Goal: Information Seeking & Learning: Learn about a topic

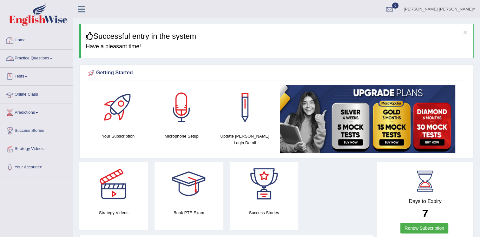
click at [25, 40] on link "Home" at bounding box center [36, 39] width 72 height 16
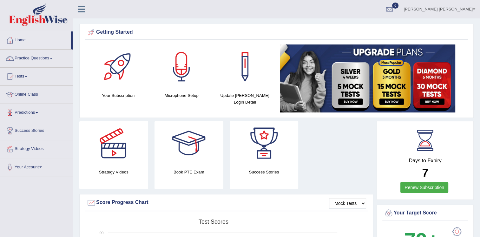
click at [32, 111] on link "Predictions" at bounding box center [36, 112] width 72 height 16
click at [38, 128] on link "Latest Predictions" at bounding box center [41, 127] width 59 height 11
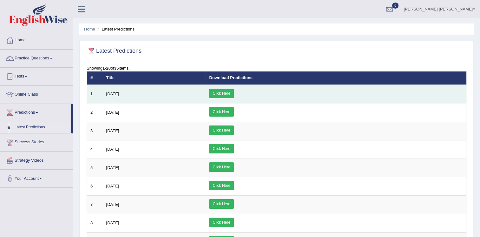
click at [234, 90] on link "Click Here" at bounding box center [221, 94] width 24 height 10
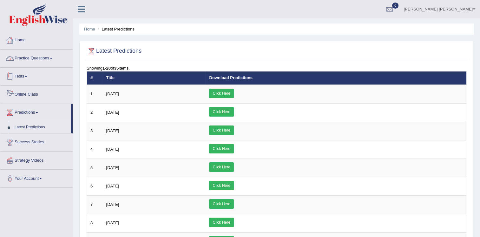
click at [24, 40] on link "Home" at bounding box center [36, 39] width 72 height 16
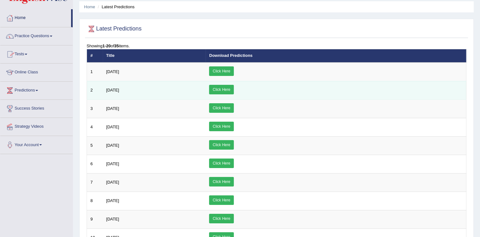
scroll to position [62, 0]
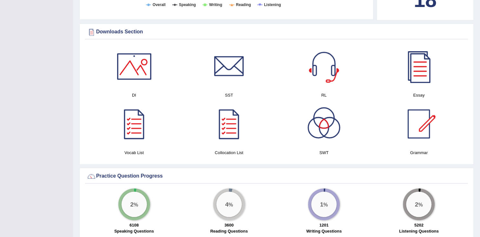
scroll to position [286, 0]
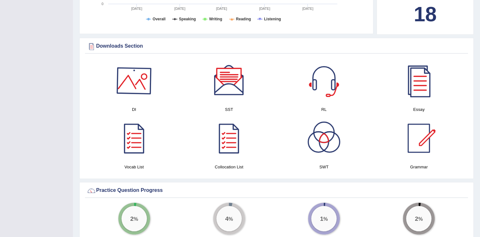
click at [143, 81] on div at bounding box center [134, 80] width 44 height 44
click at [227, 73] on div at bounding box center [229, 80] width 44 height 44
click at [313, 92] on div at bounding box center [324, 80] width 44 height 44
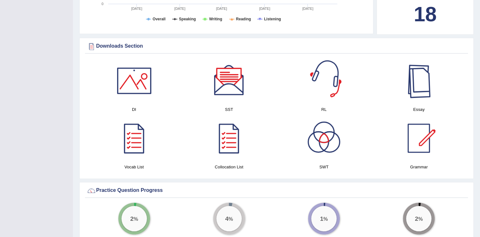
click at [415, 88] on div at bounding box center [419, 80] width 44 height 44
